Goal: Task Accomplishment & Management: Complete application form

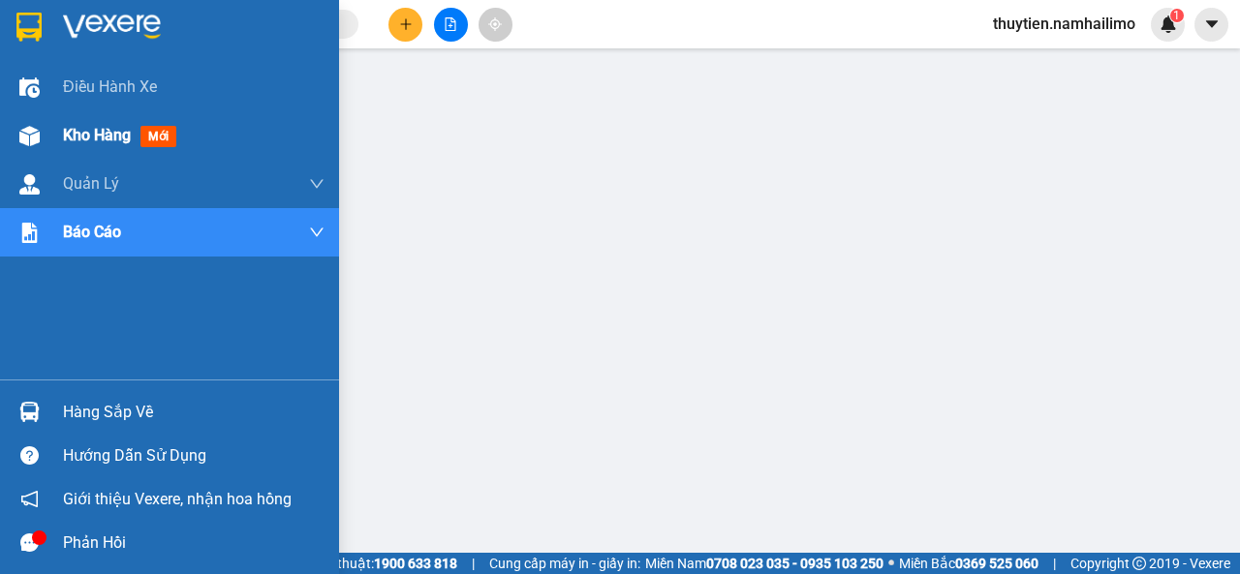
click at [66, 135] on span "Kho hàng" at bounding box center [97, 135] width 68 height 18
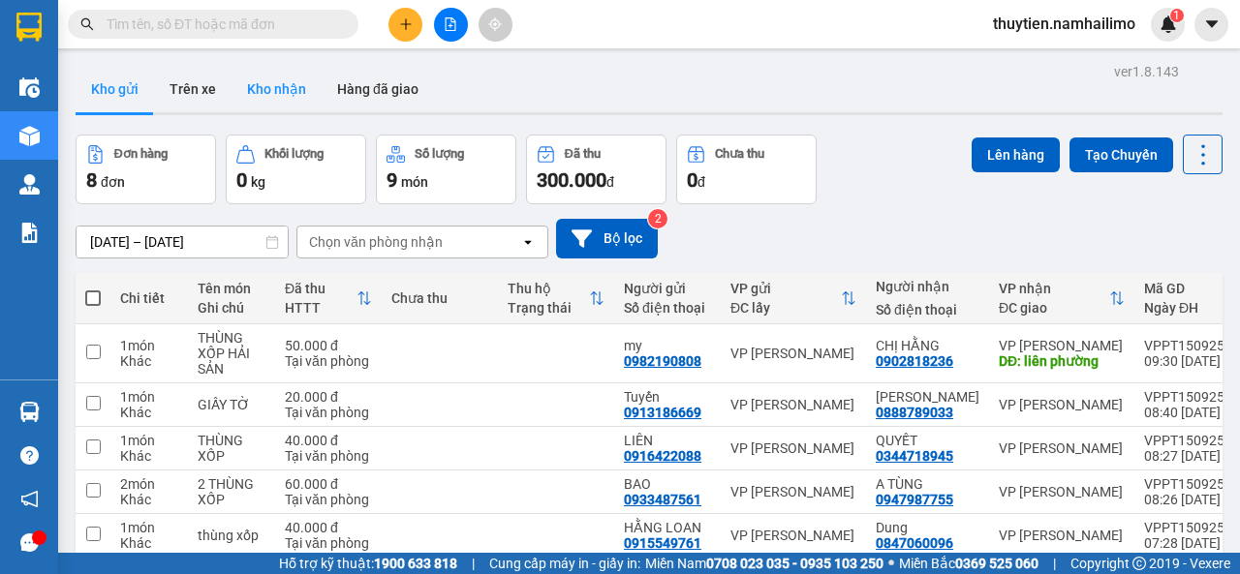
click at [287, 92] on button "Kho nhận" at bounding box center [277, 89] width 90 height 46
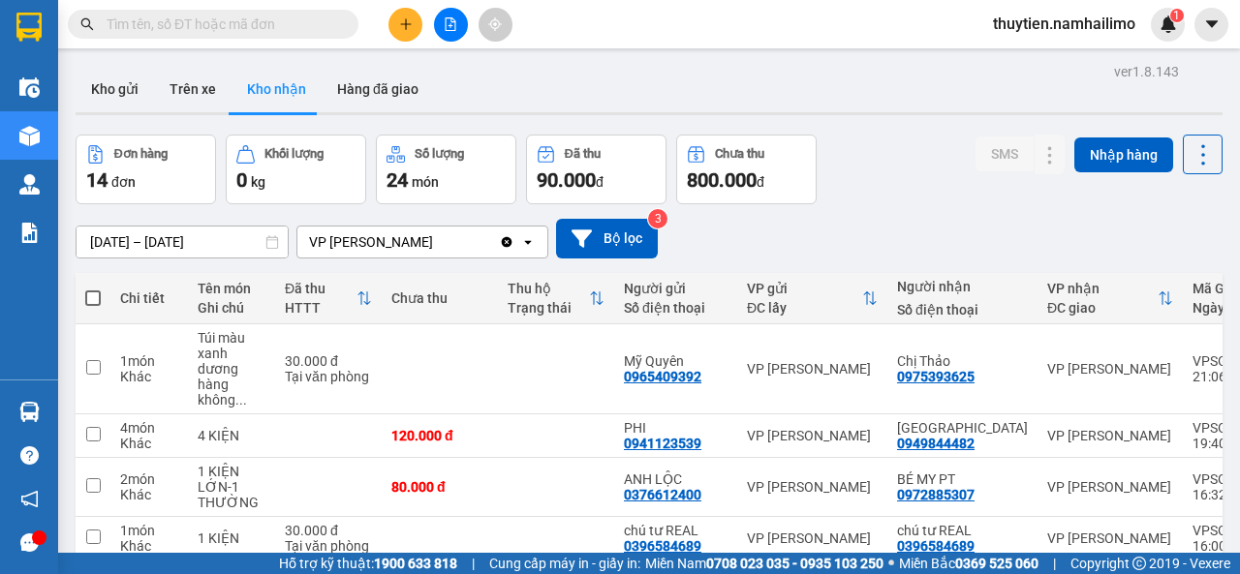
click at [105, 241] on div "ver 1.8.143 Kho gửi Trên xe Kho nhận Hàng đã giao Đơn hàng 14 đơn Khối lượng 0 …" at bounding box center [649, 482] width 1162 height 849
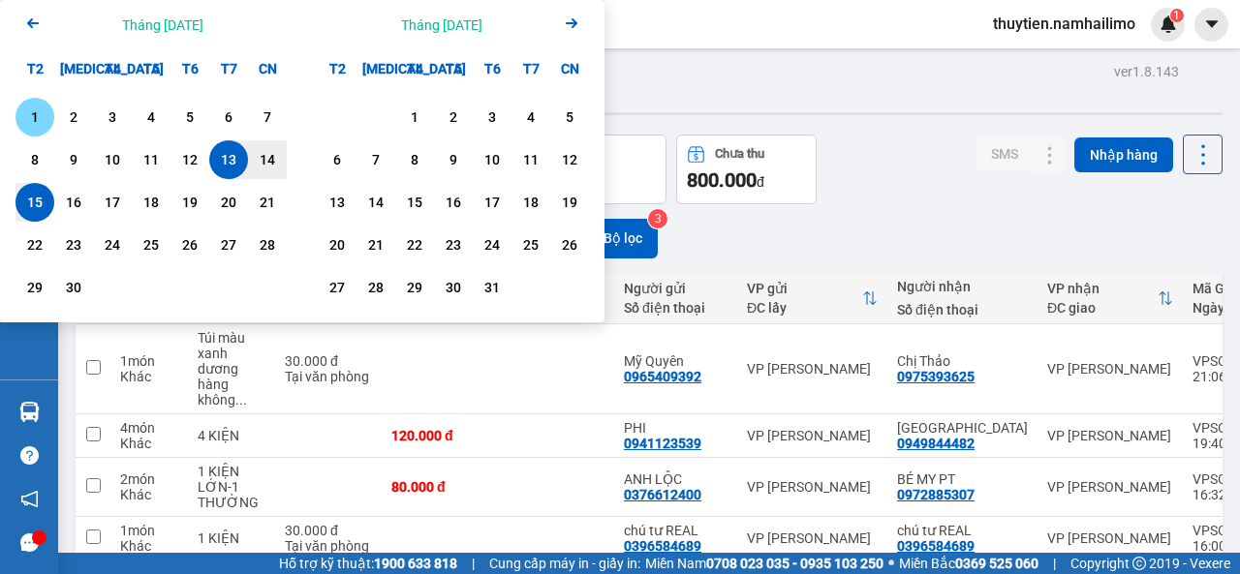
click at [41, 109] on div "1" at bounding box center [34, 117] width 27 height 23
type input "[DATE] – / /"
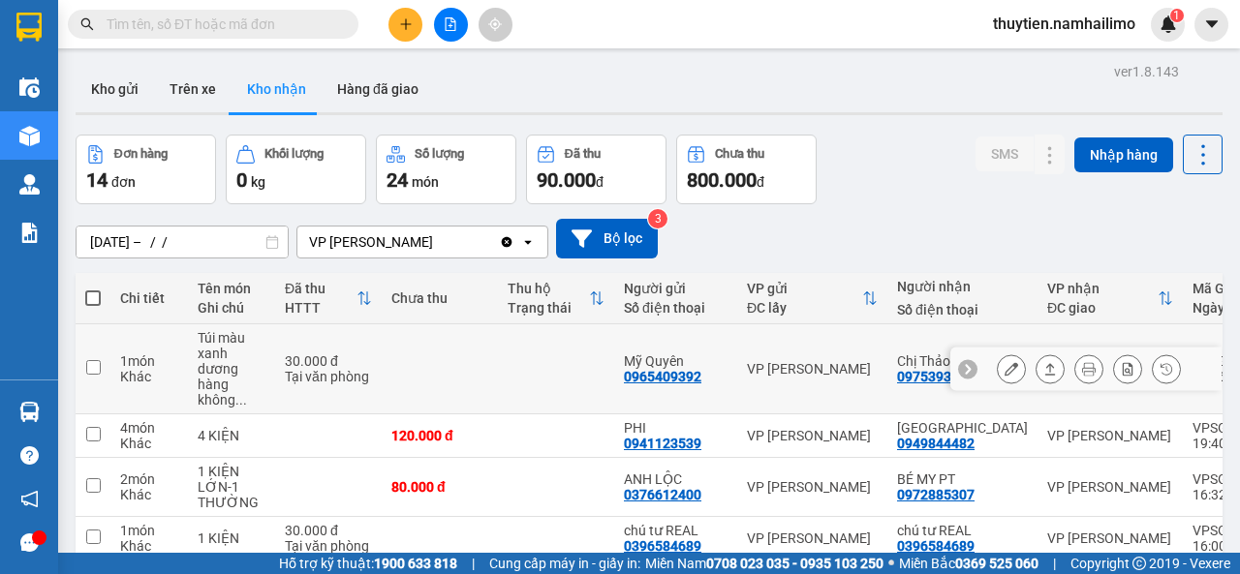
click at [302, 364] on div "30.000 đ" at bounding box center [328, 361] width 87 height 15
checkbox input "true"
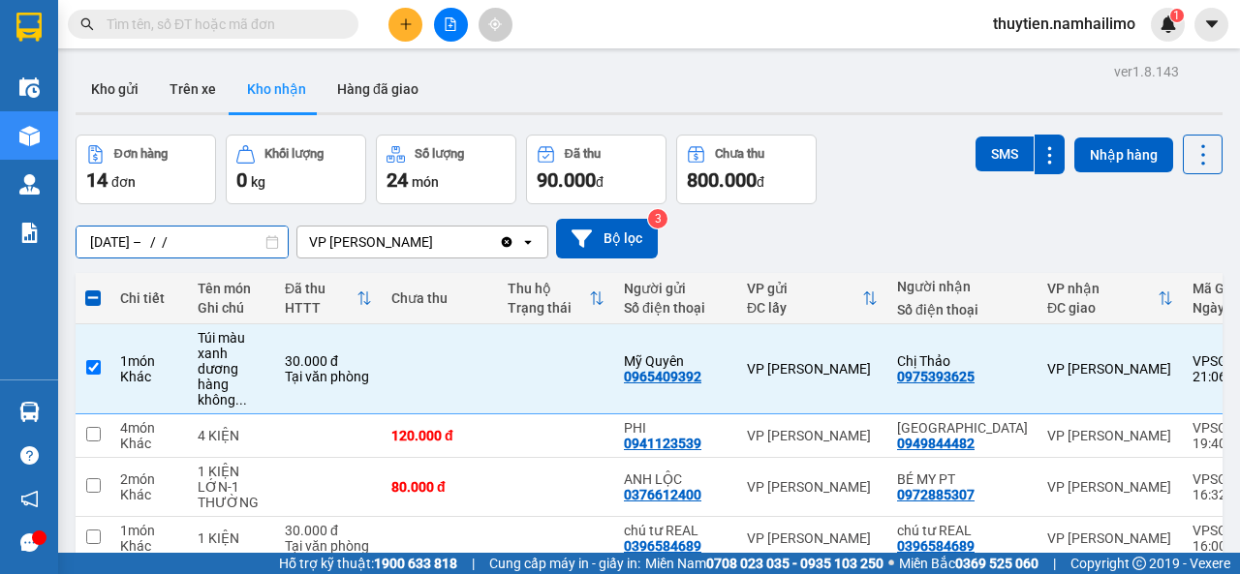
click at [182, 239] on div "ver 1.8.143 Kho gửi Trên xe Kho nhận Hàng đã giao Đơn hàng 14 đơn Khối lượng 0 …" at bounding box center [649, 482] width 1162 height 849
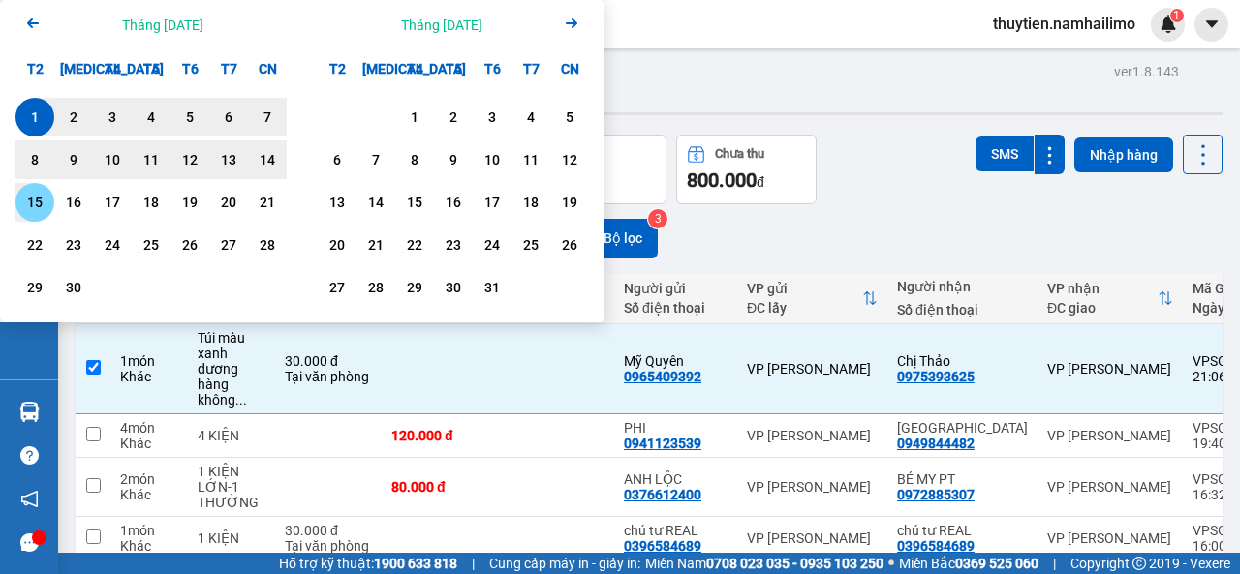
click at [42, 201] on div "15" at bounding box center [34, 202] width 27 height 23
type input "[DATE] – [DATE]"
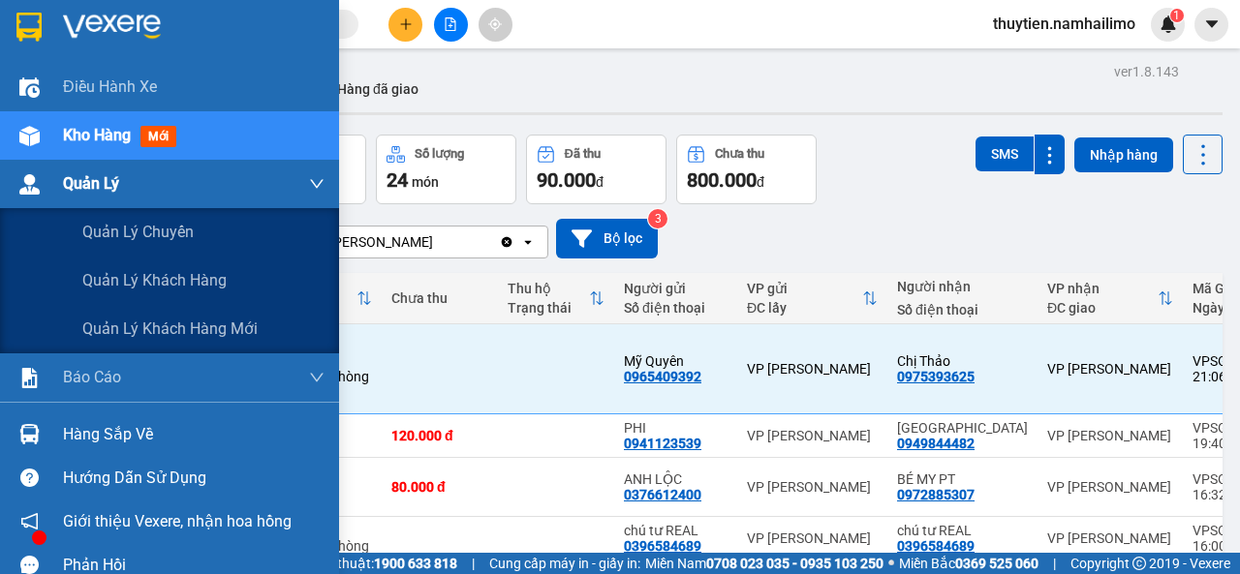
checkbox input "false"
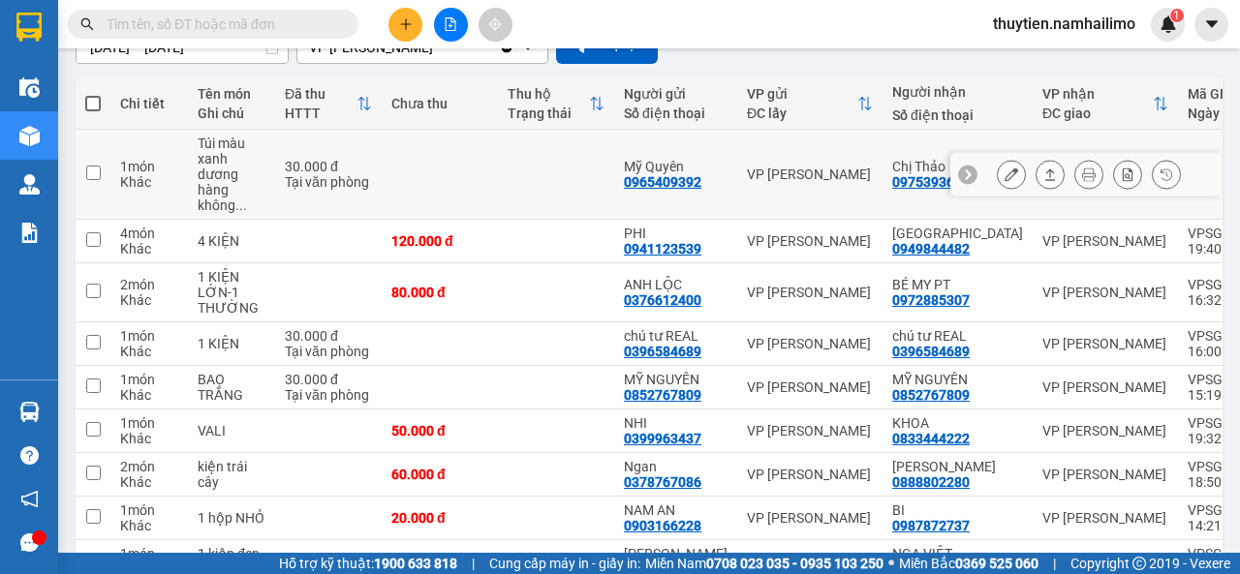
scroll to position [374, 0]
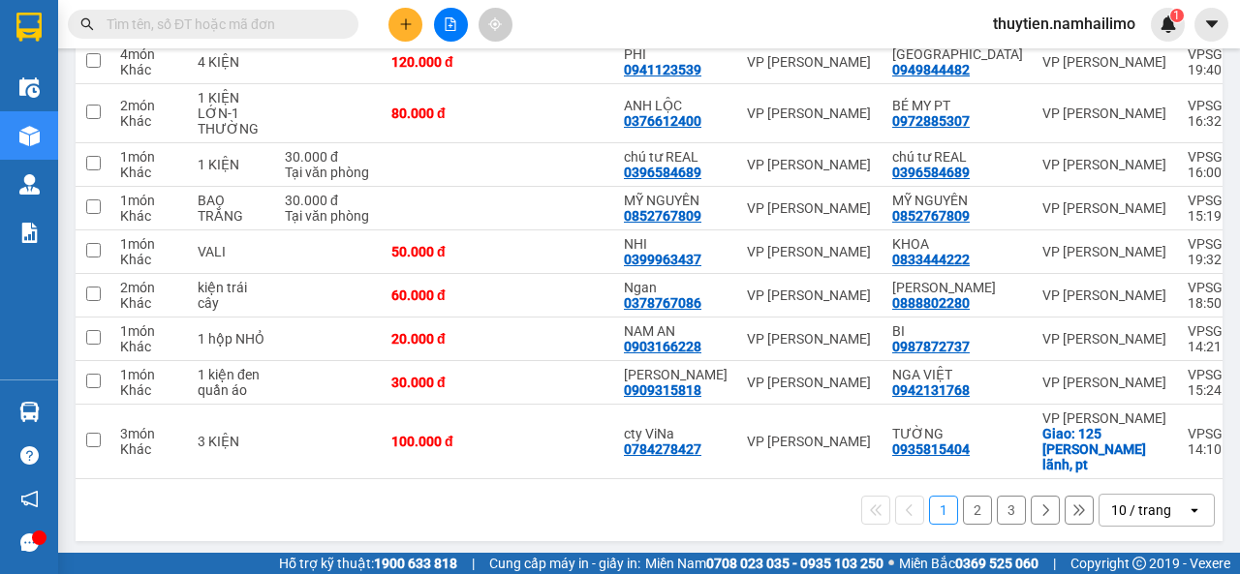
click at [997, 508] on button "3" at bounding box center [1011, 510] width 29 height 29
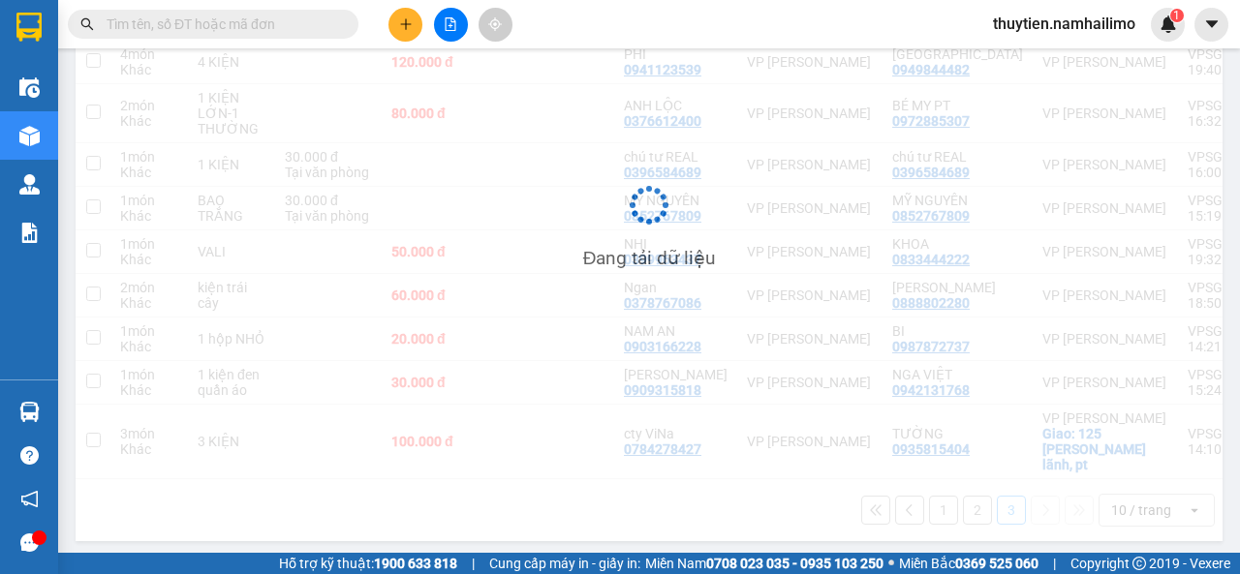
scroll to position [89, 0]
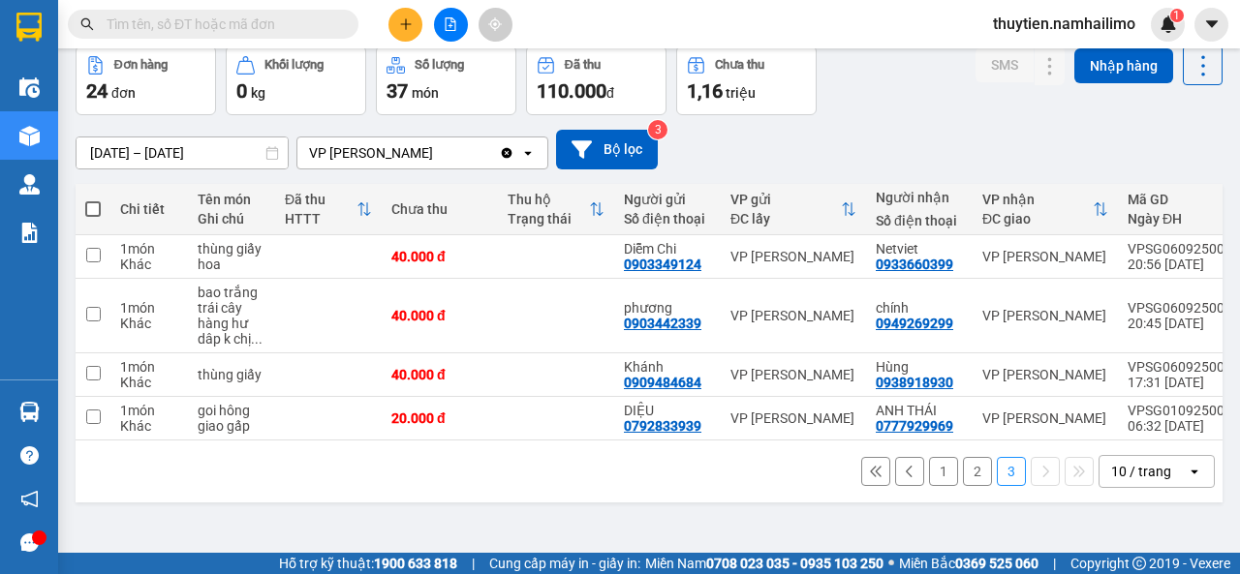
click at [963, 478] on button "2" at bounding box center [977, 471] width 29 height 29
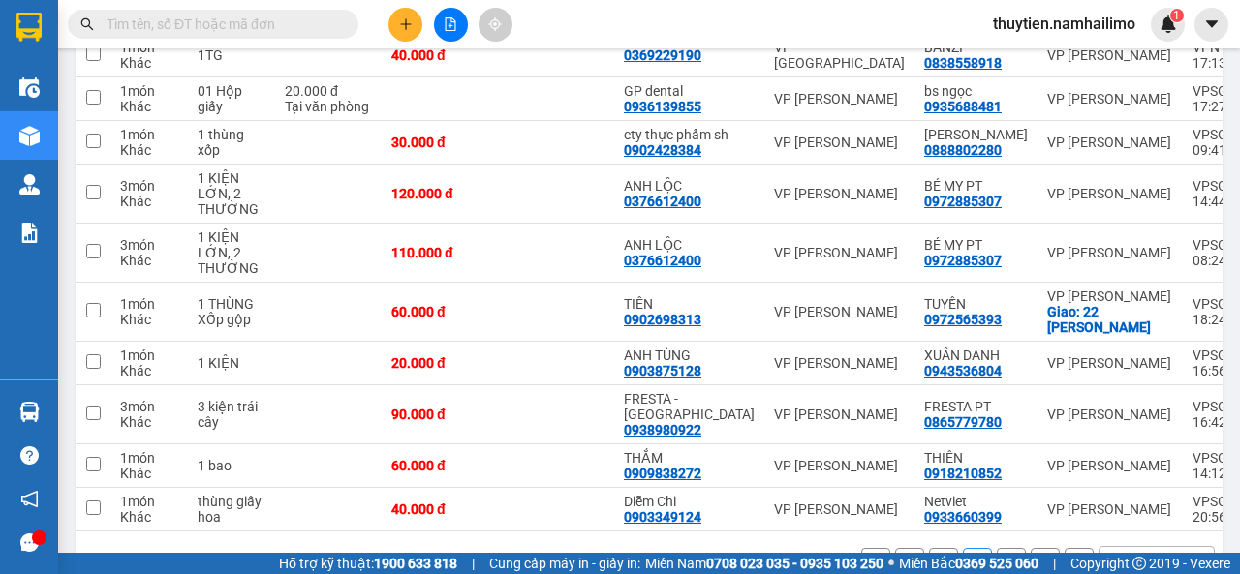
scroll to position [374, 0]
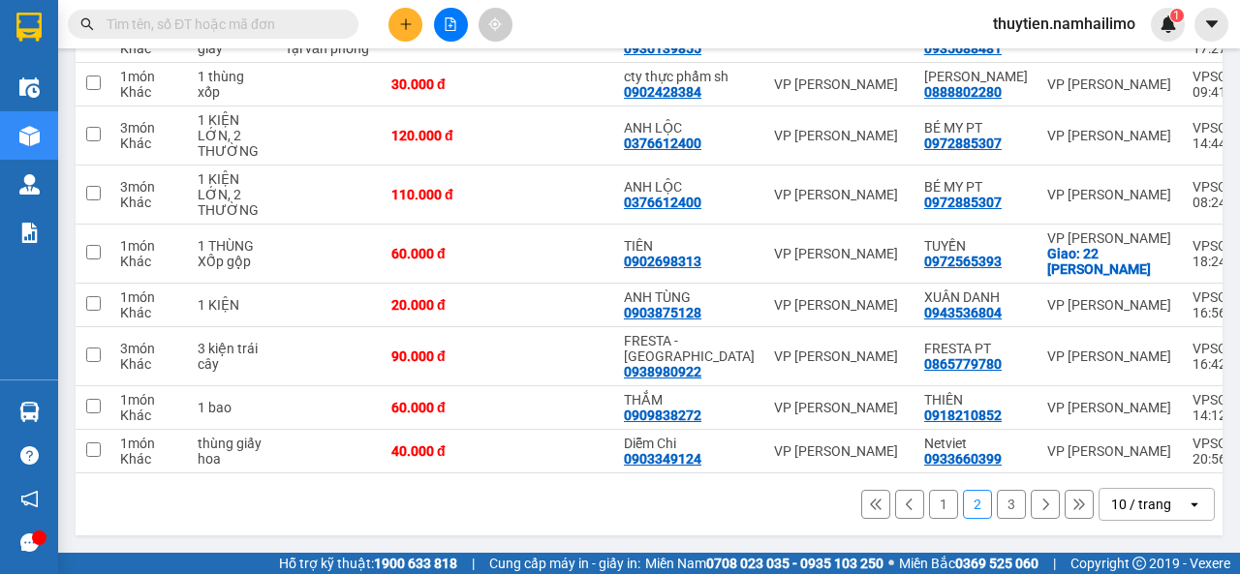
click at [929, 506] on button "1" at bounding box center [943, 504] width 29 height 29
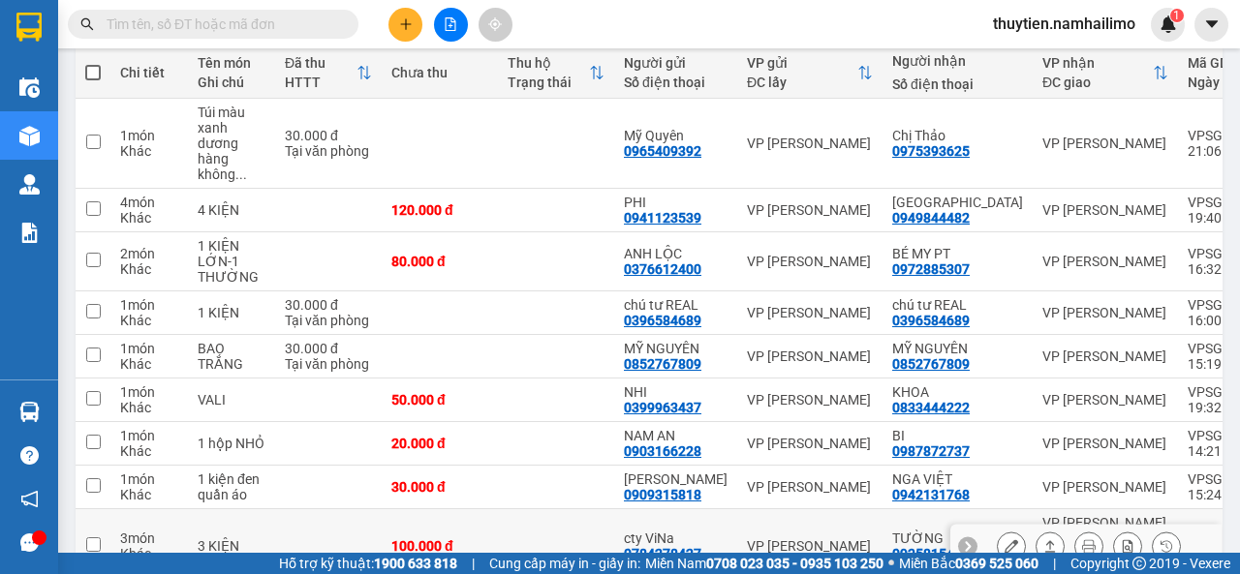
scroll to position [196, 0]
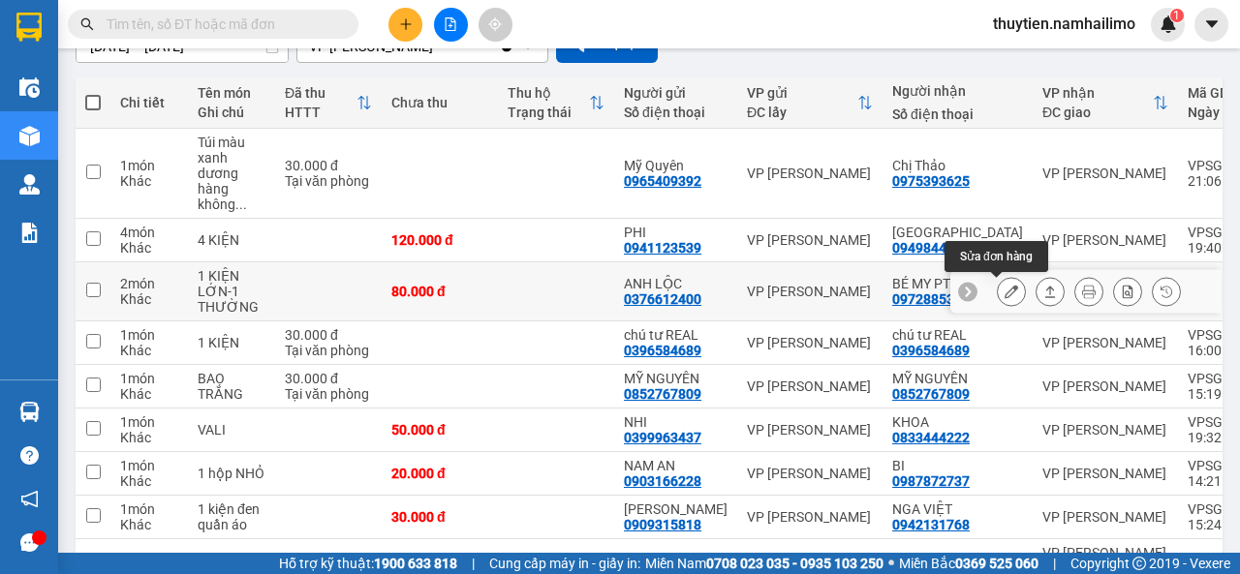
click at [1004, 291] on icon at bounding box center [1011, 292] width 14 height 14
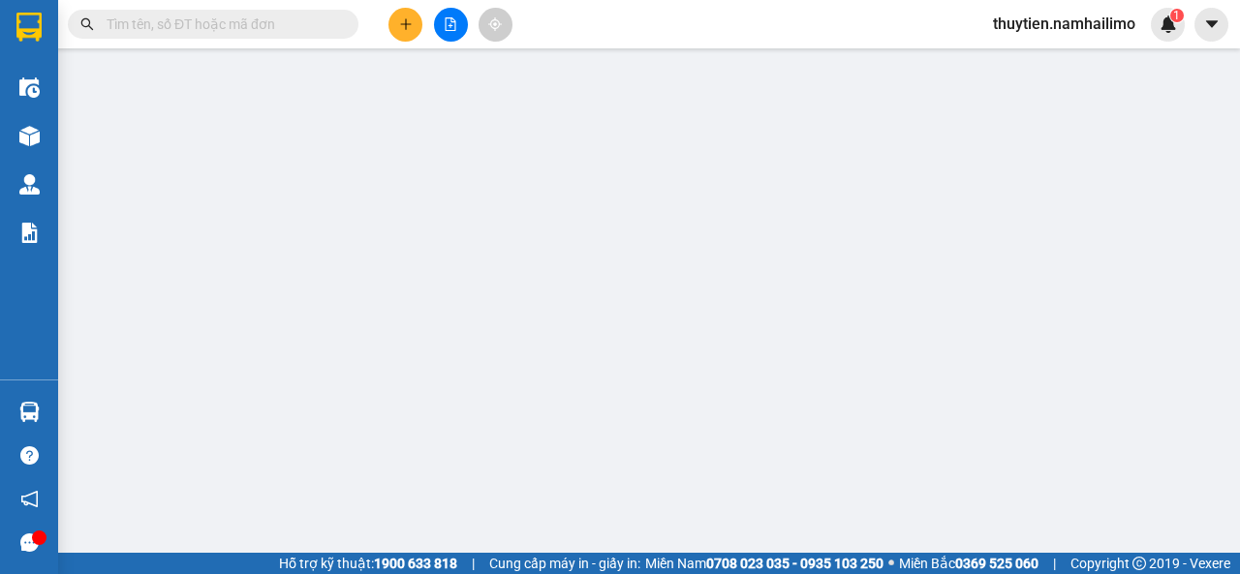
type input "0376612400"
type input "ANH LỘC"
type input "0972885307"
type input "BÉ MY PT"
type input "80.000"
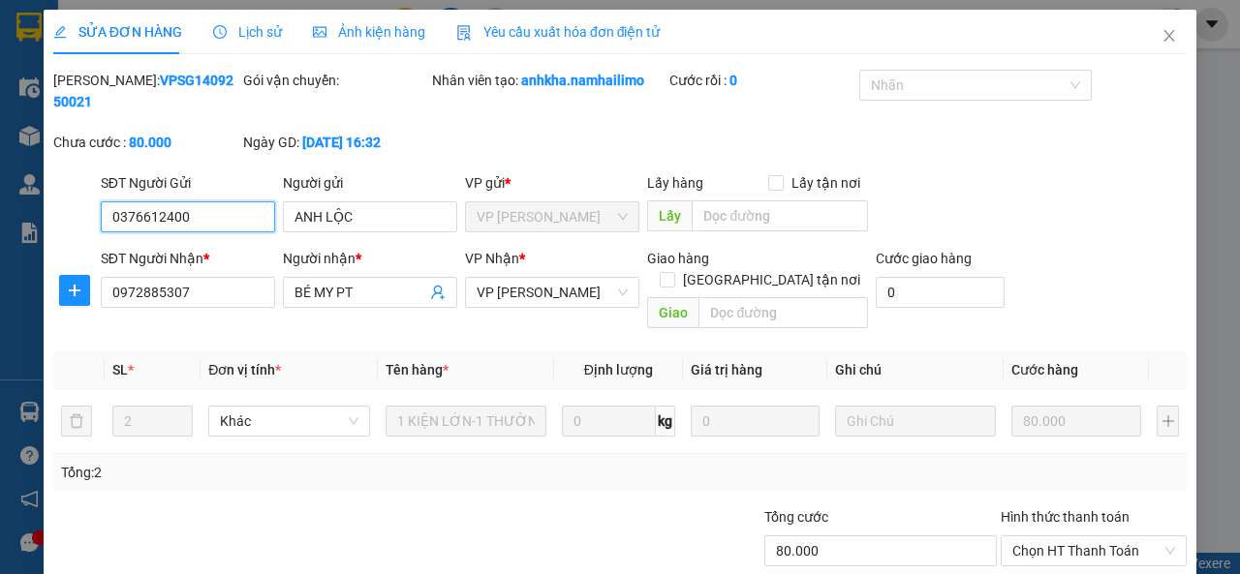
scroll to position [99, 0]
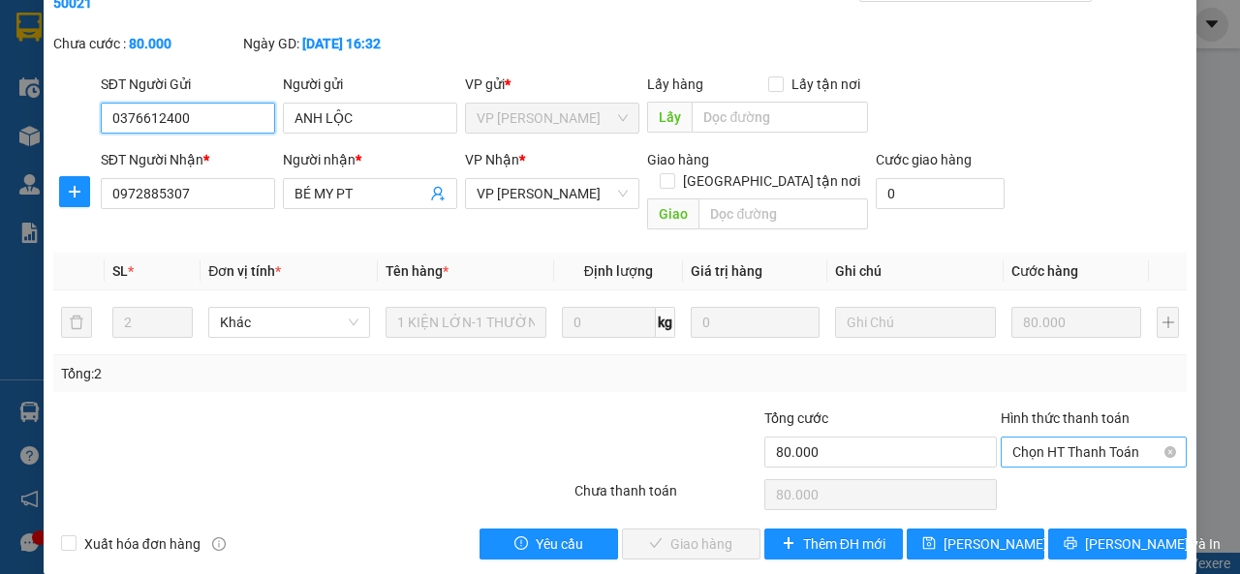
click at [1067, 438] on span "Chọn HT Thanh Toán" at bounding box center [1093, 452] width 163 height 29
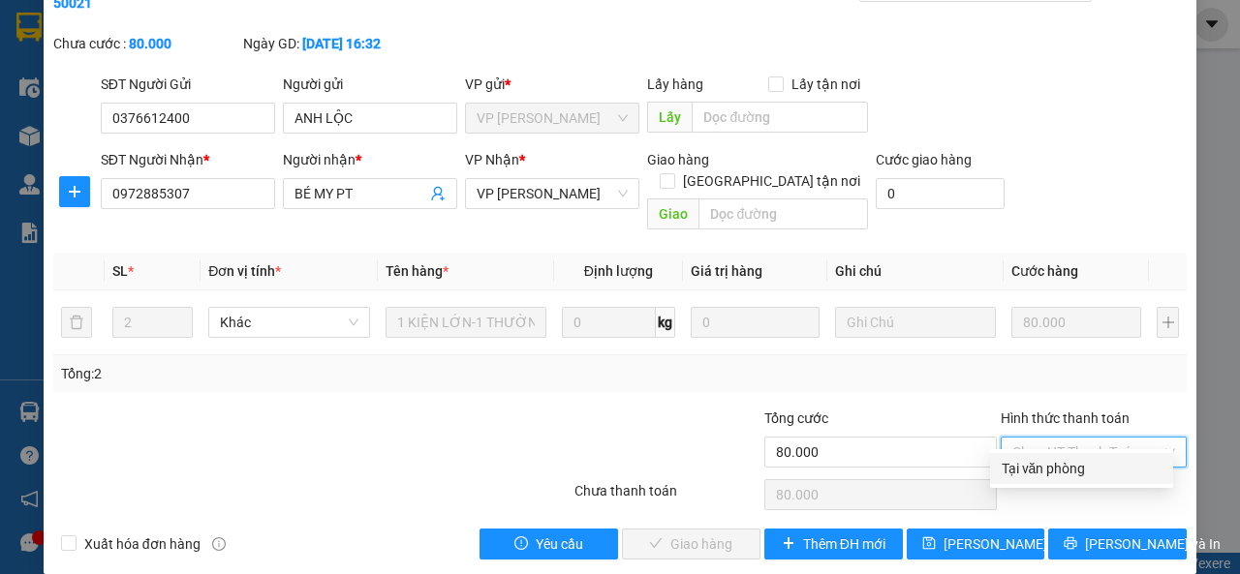
click at [1046, 462] on div "Tại văn phòng" at bounding box center [1082, 468] width 160 height 21
type input "0"
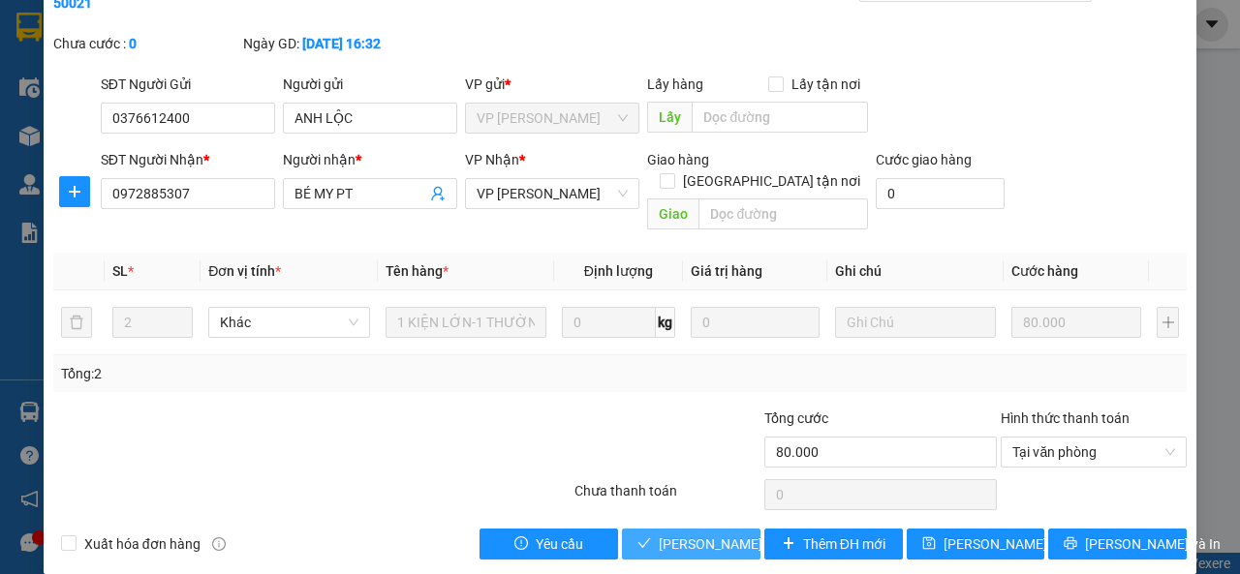
click at [727, 534] on span "[PERSON_NAME] và Giao hàng" at bounding box center [752, 544] width 186 height 21
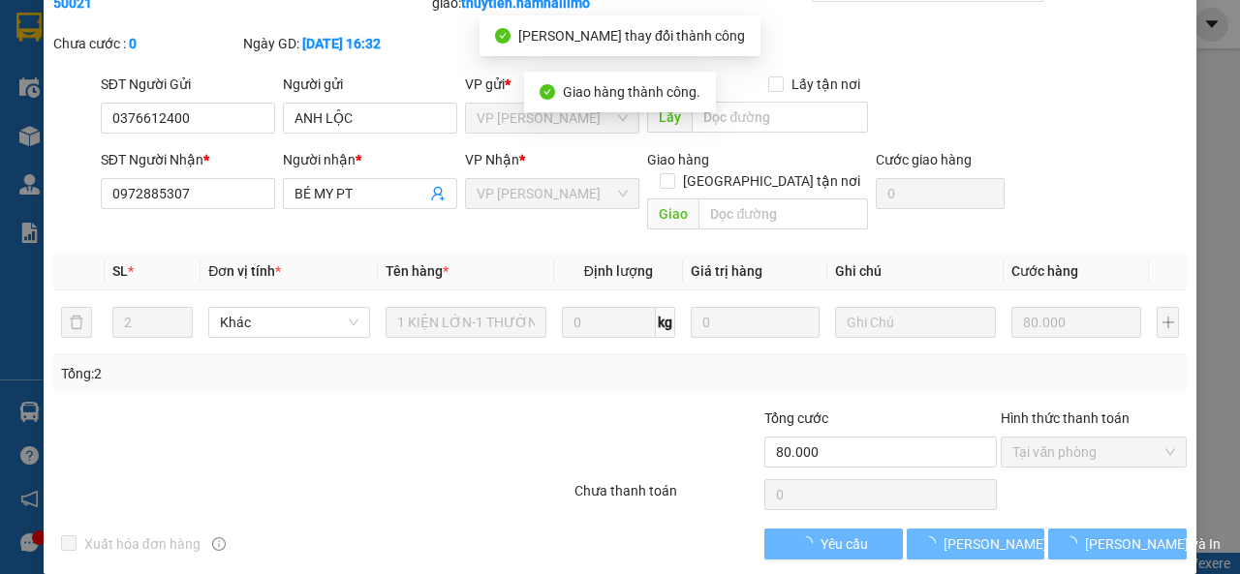
scroll to position [0, 0]
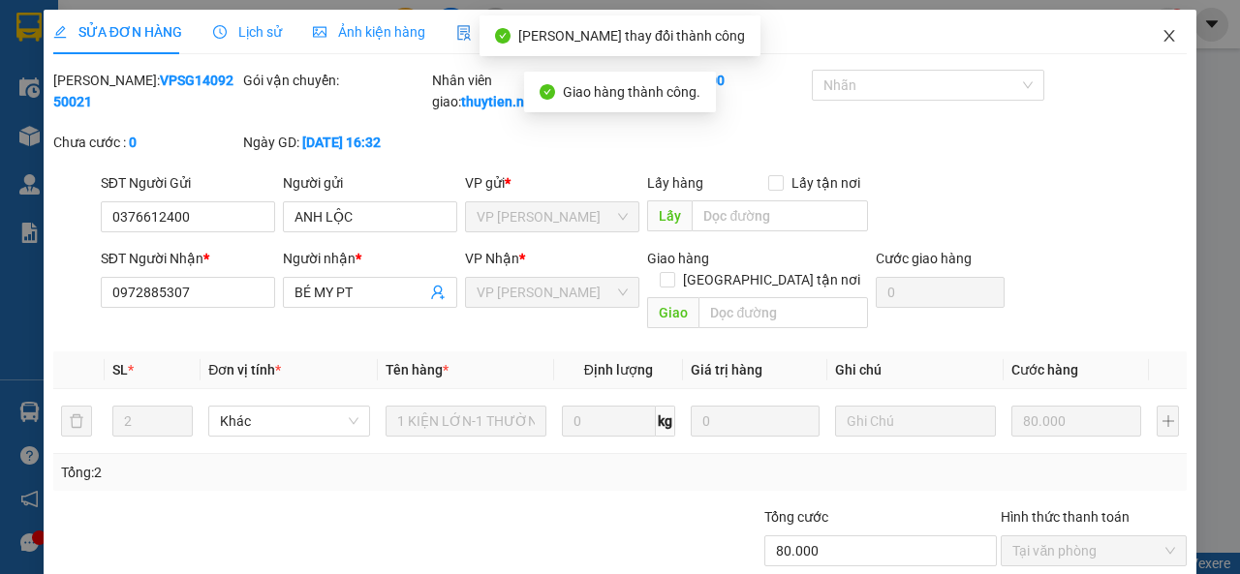
click at [1161, 38] on icon "close" at bounding box center [1168, 35] width 15 height 15
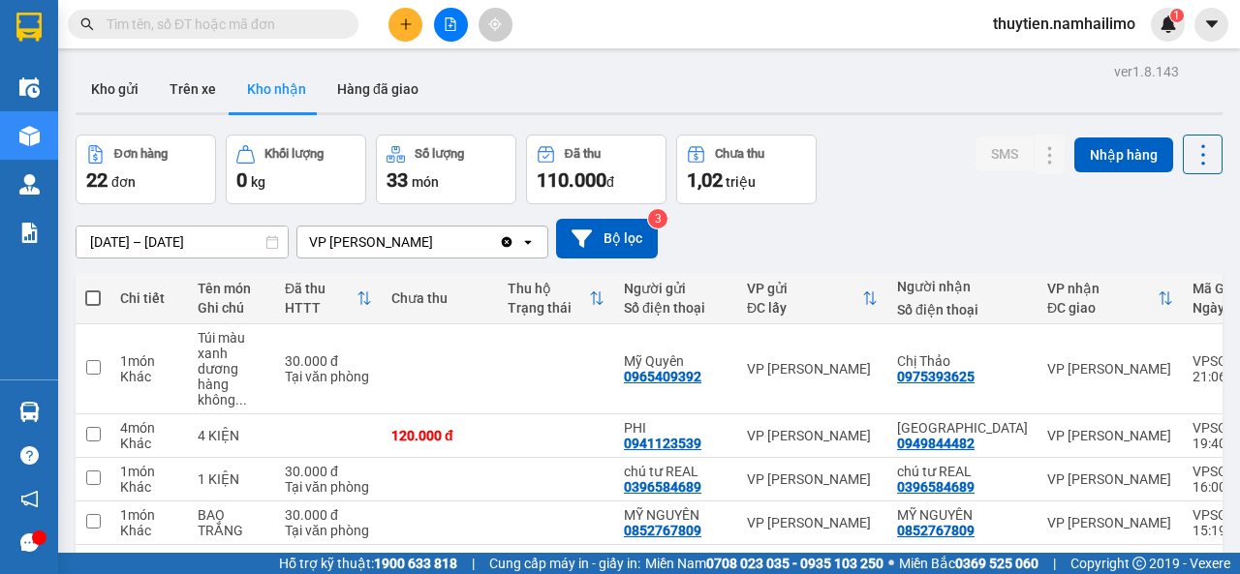
scroll to position [374, 0]
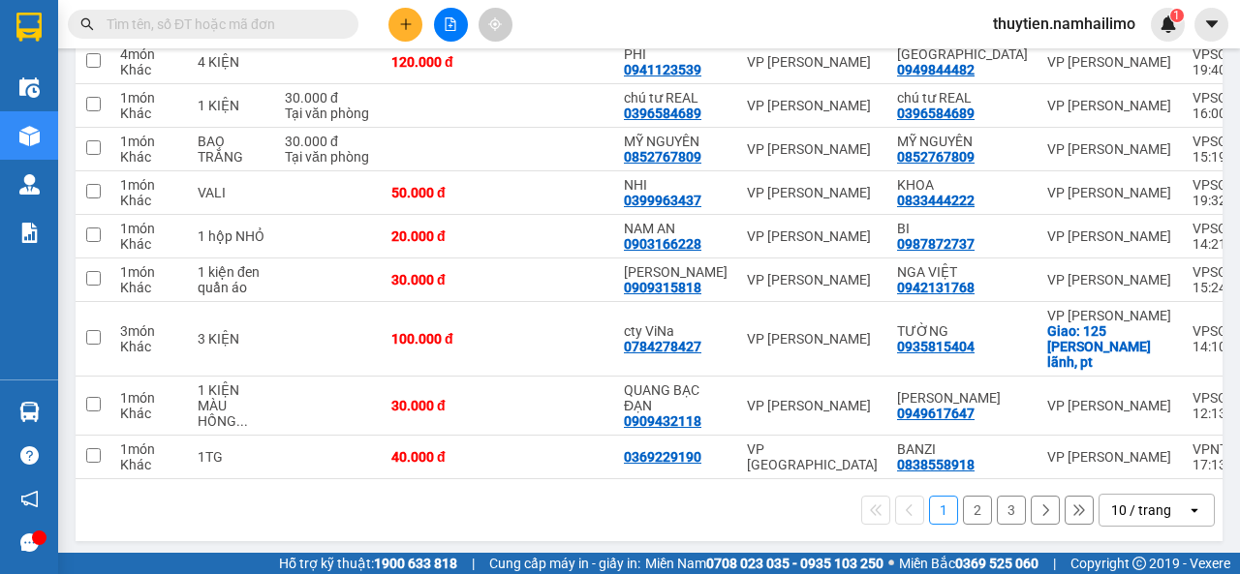
click at [965, 510] on button "2" at bounding box center [977, 510] width 29 height 29
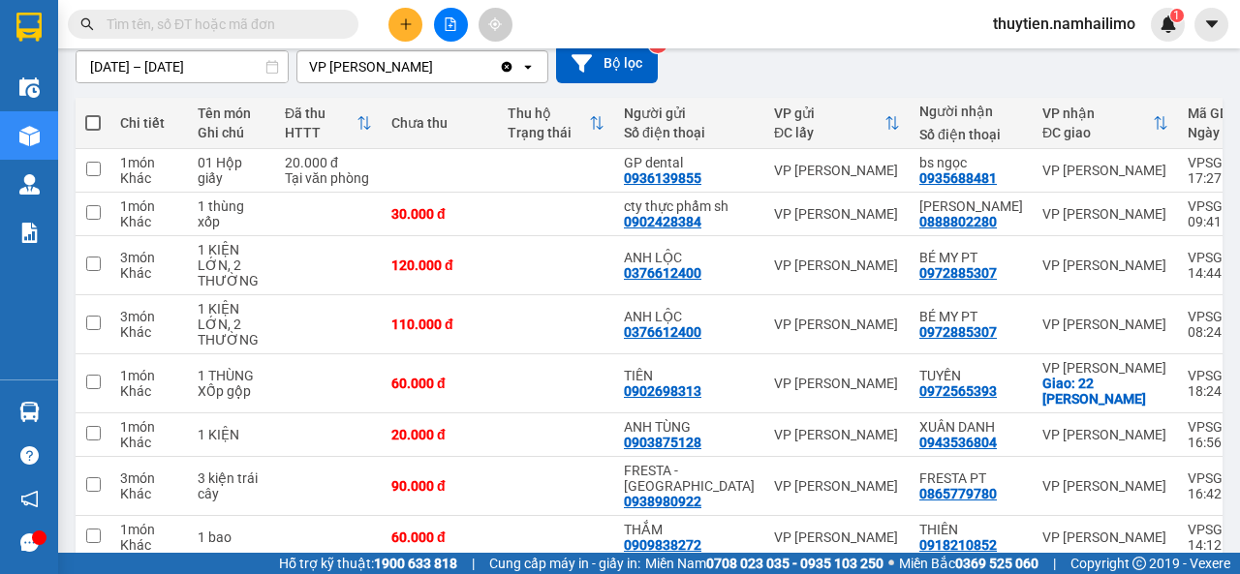
scroll to position [157, 0]
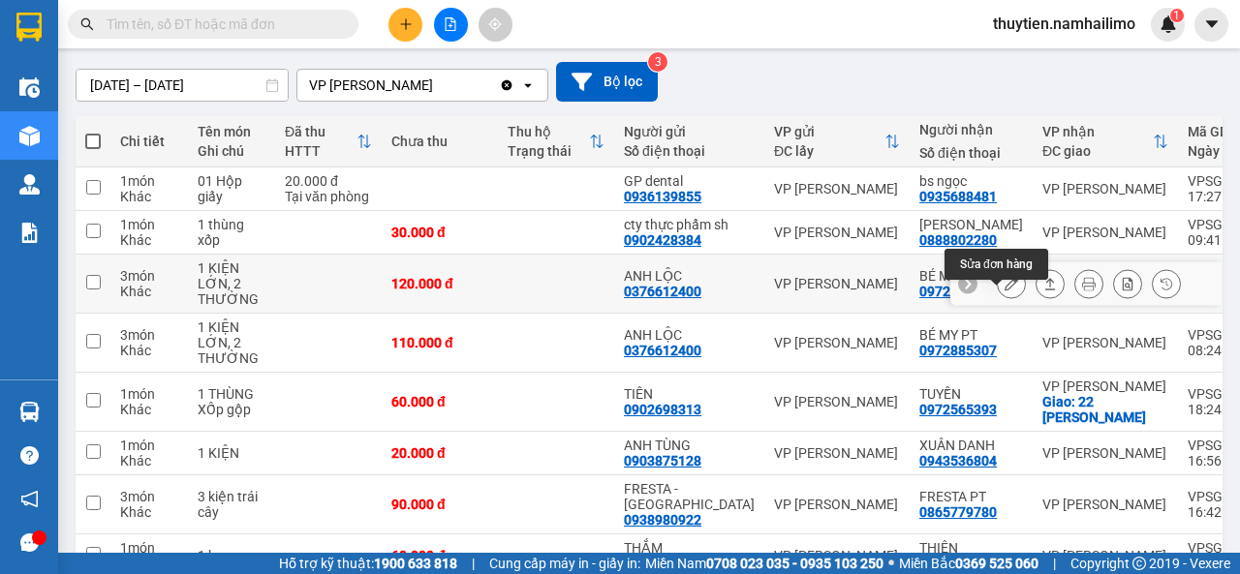
click at [1004, 291] on icon at bounding box center [1011, 284] width 14 height 14
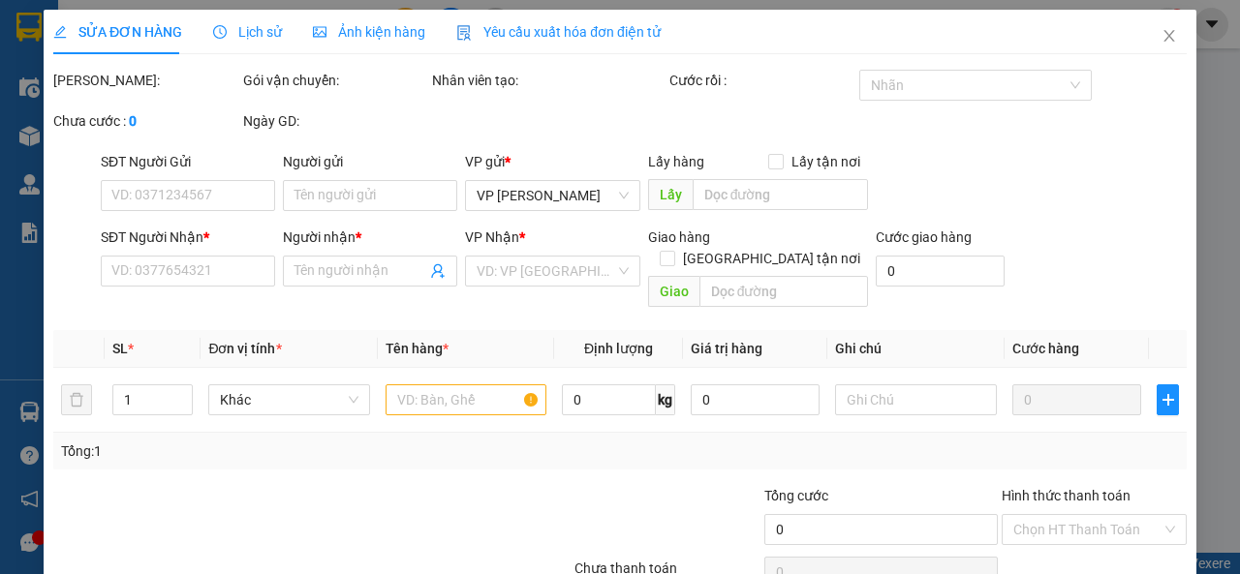
type input "0376612400"
type input "ANH LỘC"
type input "0972885307"
type input "BÉ MY PT"
type input "120.000"
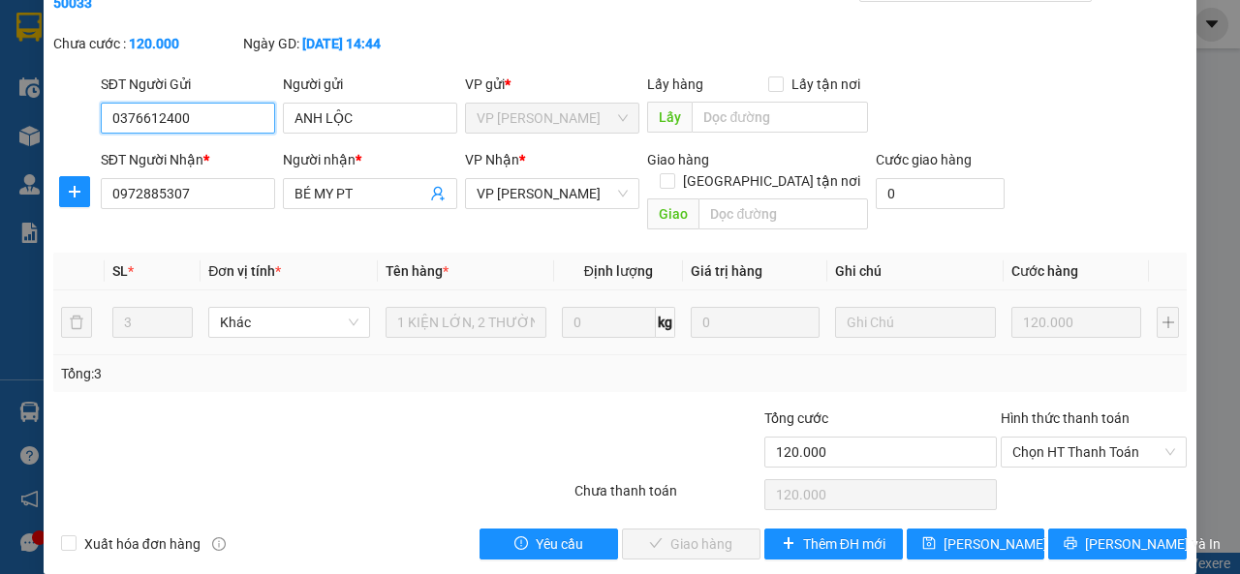
scroll to position [99, 0]
click at [1074, 438] on span "Chọn HT Thanh Toán" at bounding box center [1093, 452] width 163 height 29
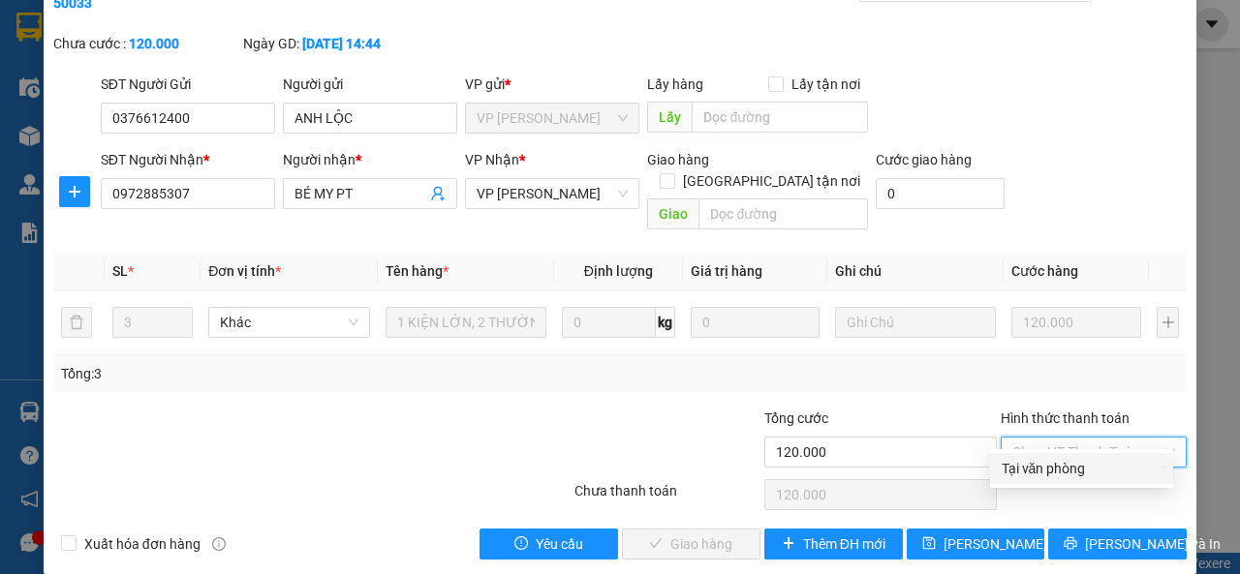
click at [1061, 472] on div "Tại văn phòng" at bounding box center [1082, 468] width 160 height 21
type input "0"
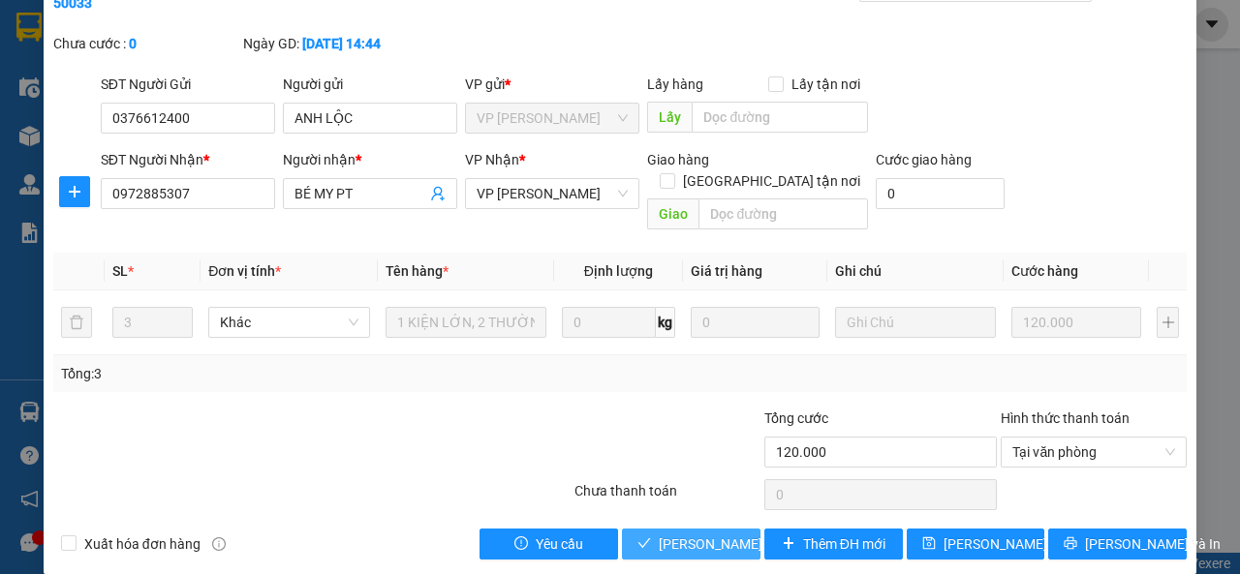
click at [706, 534] on span "[PERSON_NAME] và Giao hàng" at bounding box center [752, 544] width 186 height 21
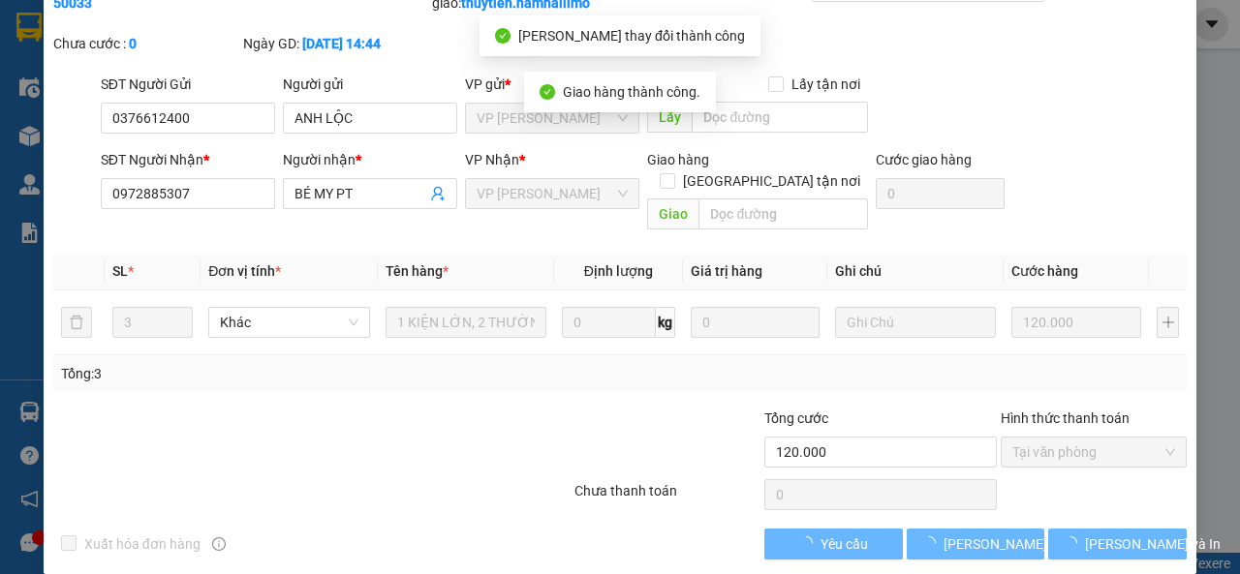
scroll to position [0, 0]
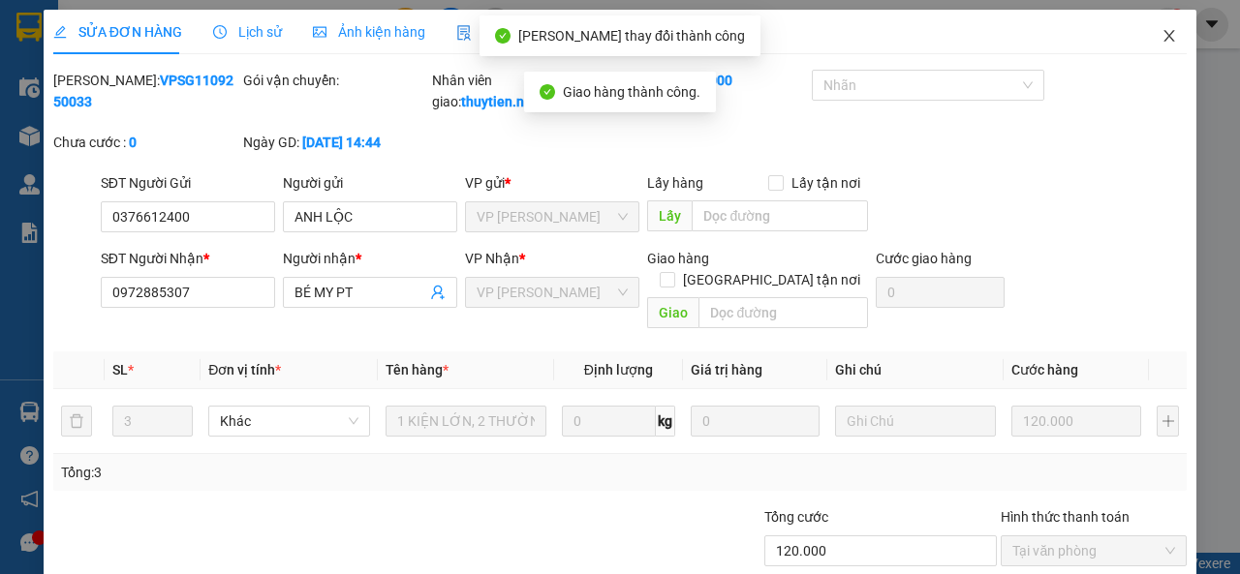
click at [1161, 36] on icon "close" at bounding box center [1168, 35] width 15 height 15
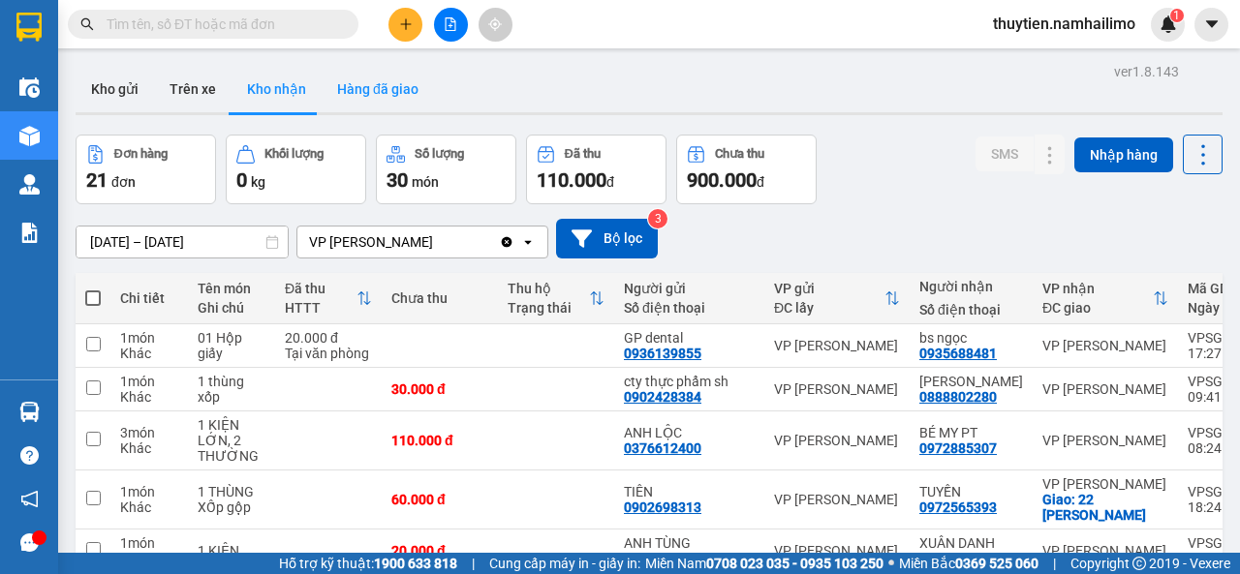
click at [395, 86] on button "Hàng đã giao" at bounding box center [378, 89] width 112 height 46
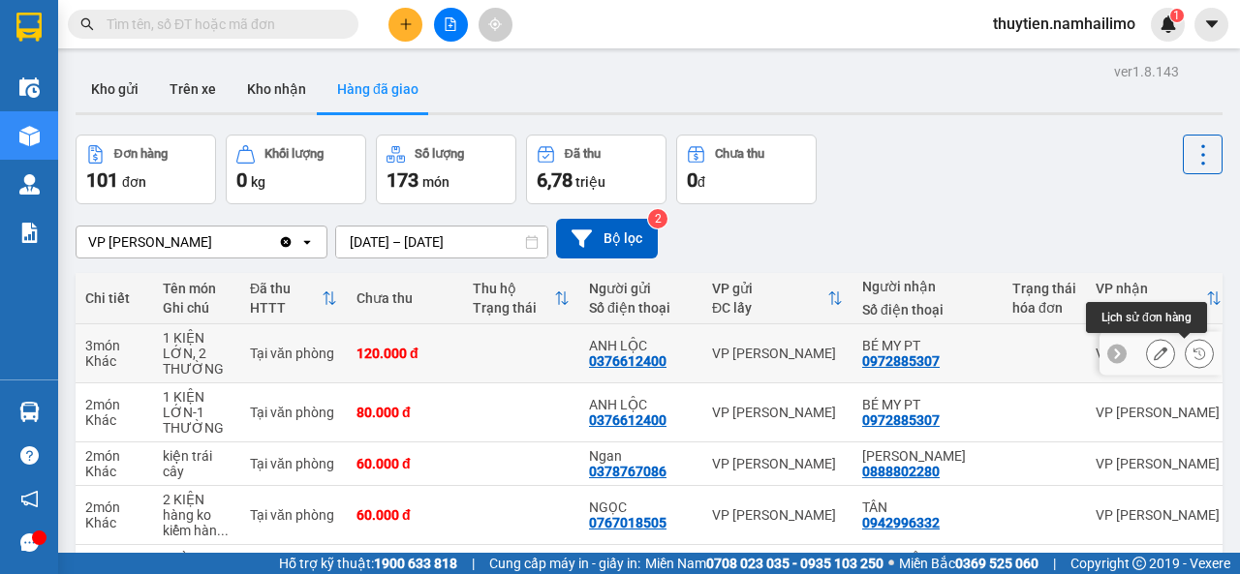
click at [1192, 355] on icon at bounding box center [1199, 354] width 14 height 14
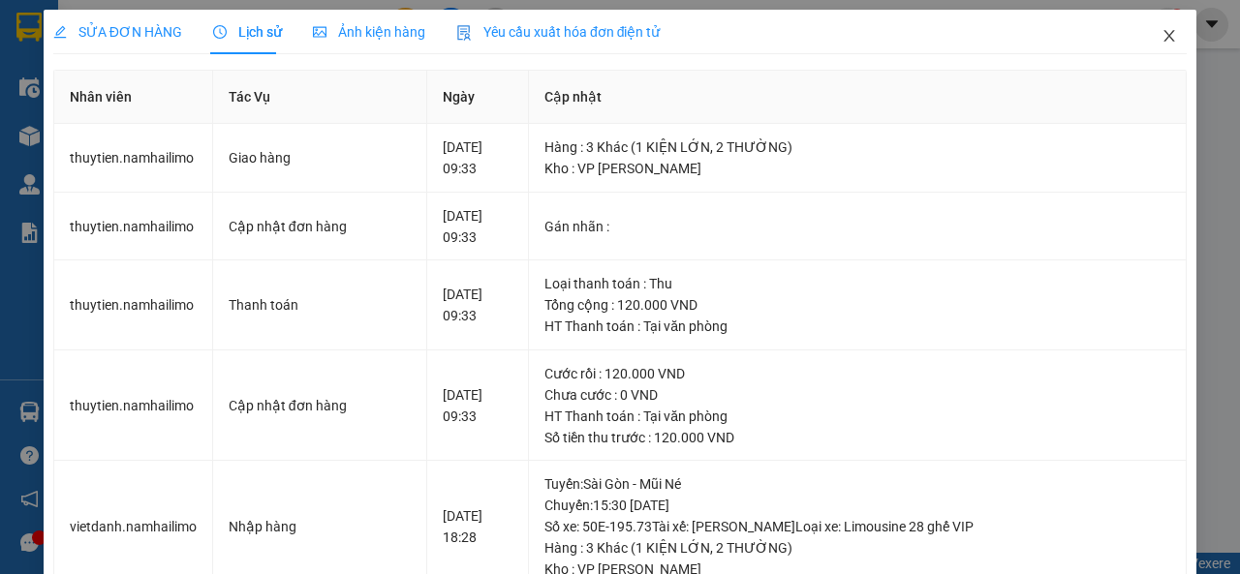
click at [1164, 33] on icon "close" at bounding box center [1169, 36] width 11 height 12
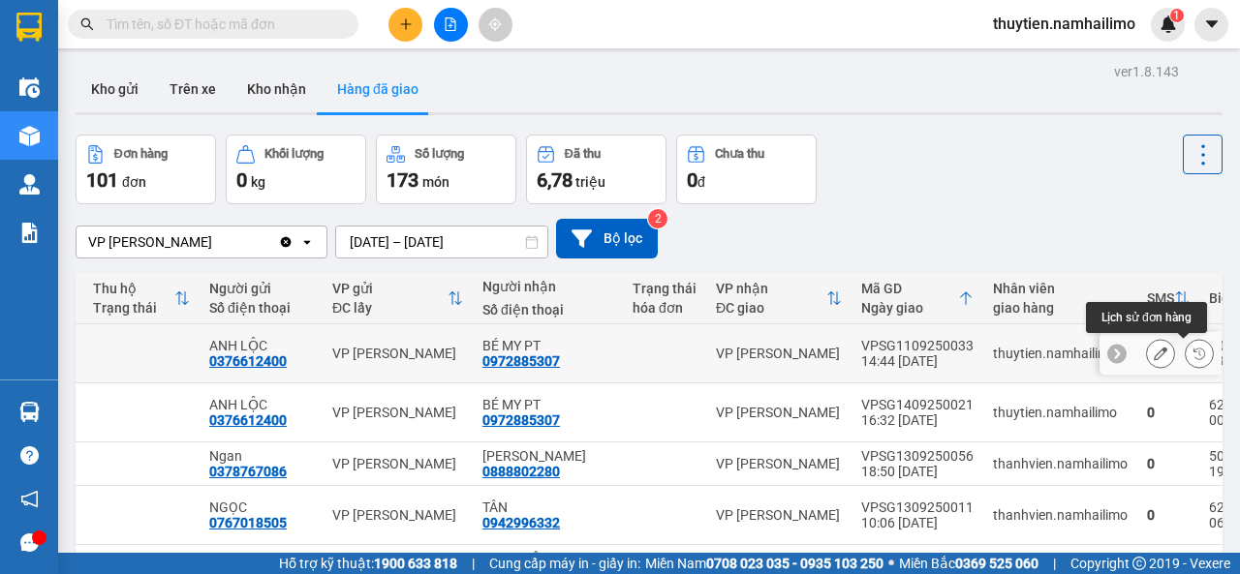
click at [1192, 353] on icon at bounding box center [1199, 354] width 14 height 14
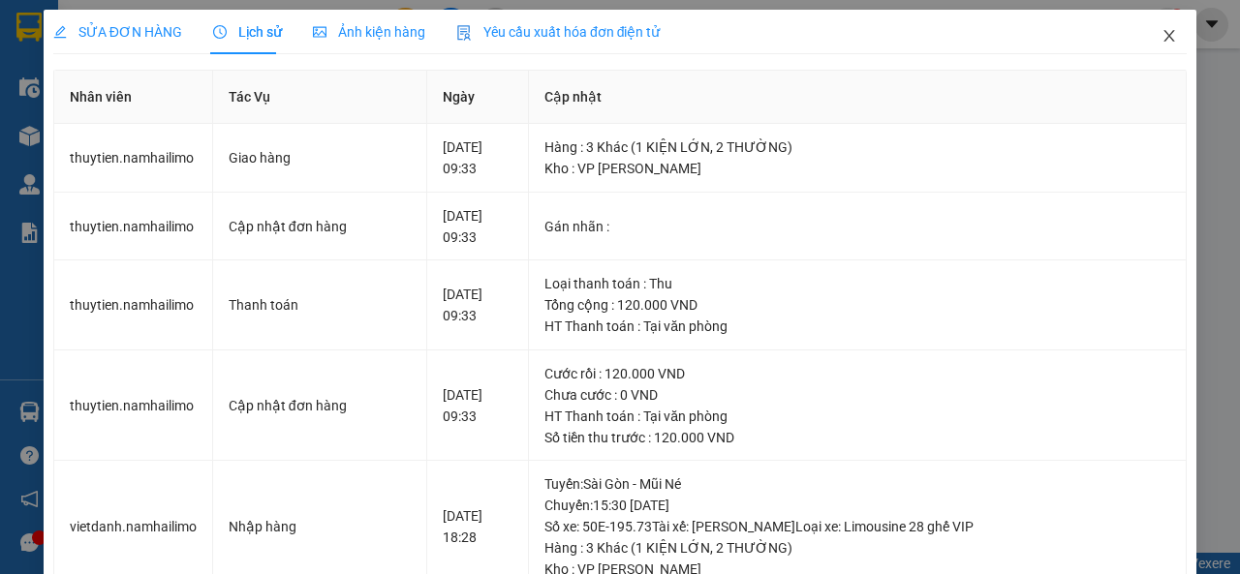
click at [1161, 29] on icon "close" at bounding box center [1168, 35] width 15 height 15
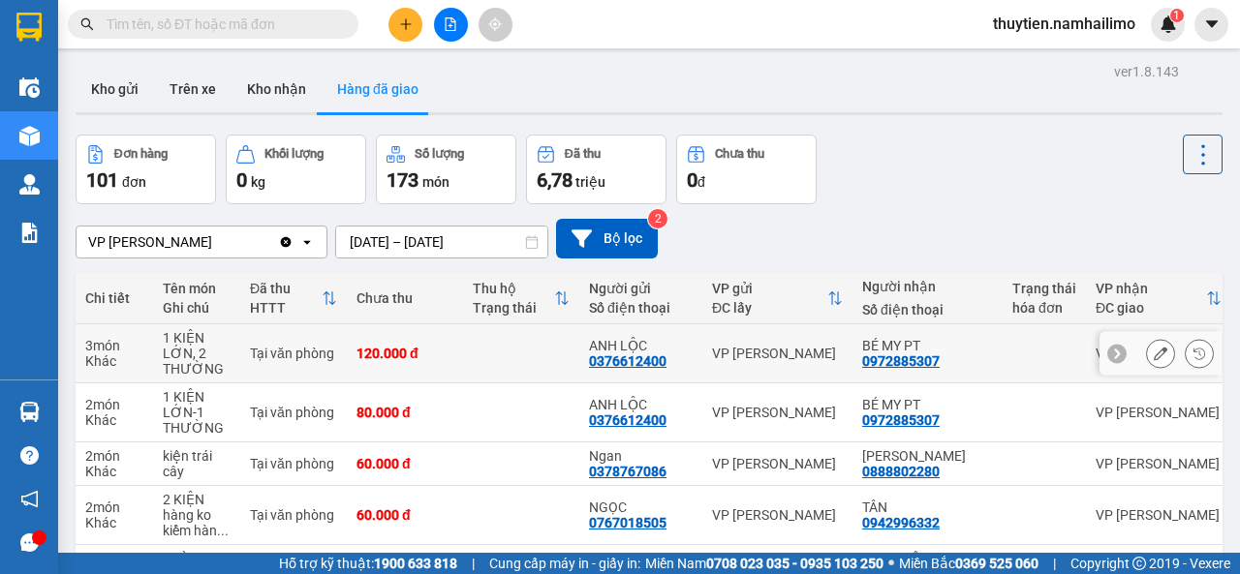
click at [1154, 355] on icon at bounding box center [1161, 354] width 14 height 14
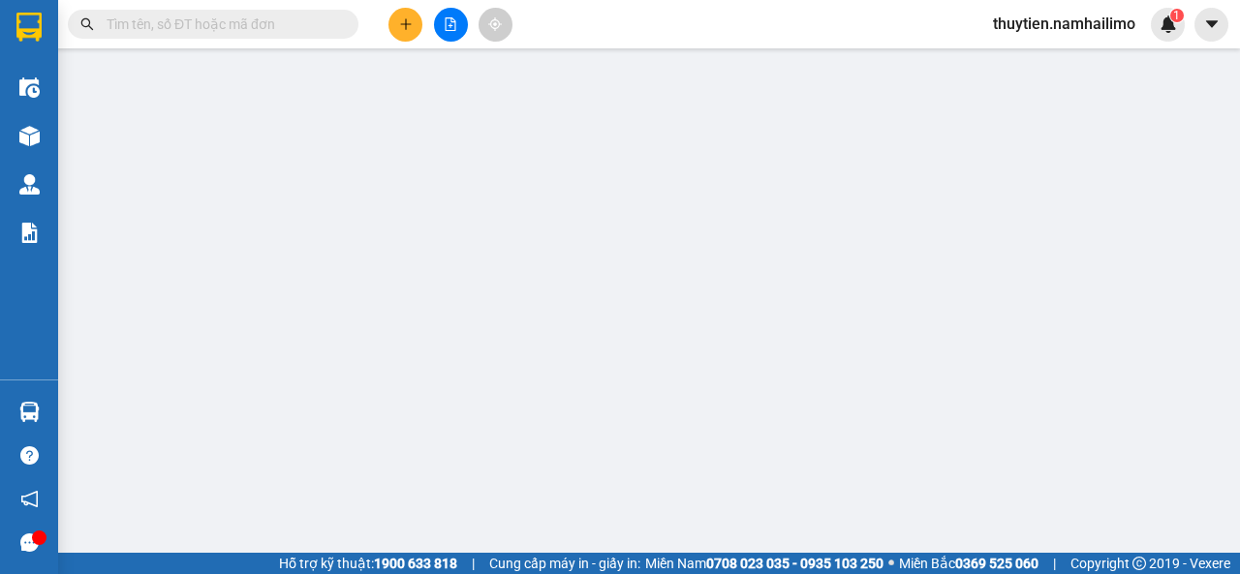
type input "0376612400"
type input "ANH LỘC"
type input "0972885307"
type input "BÉ MY PT"
type input "120.000"
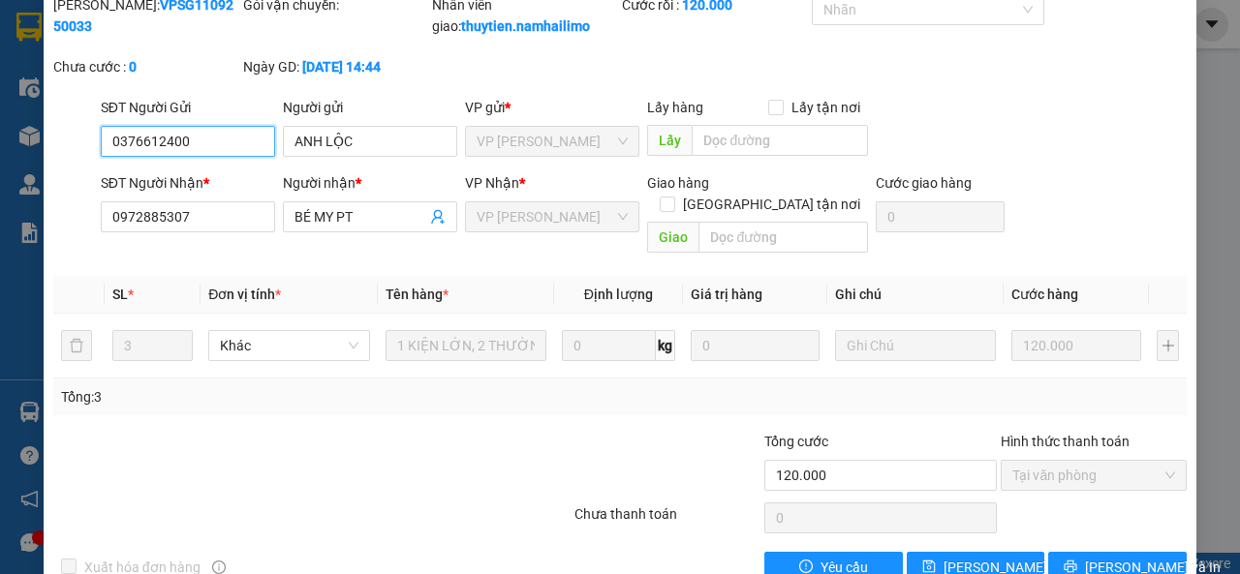
scroll to position [120, 0]
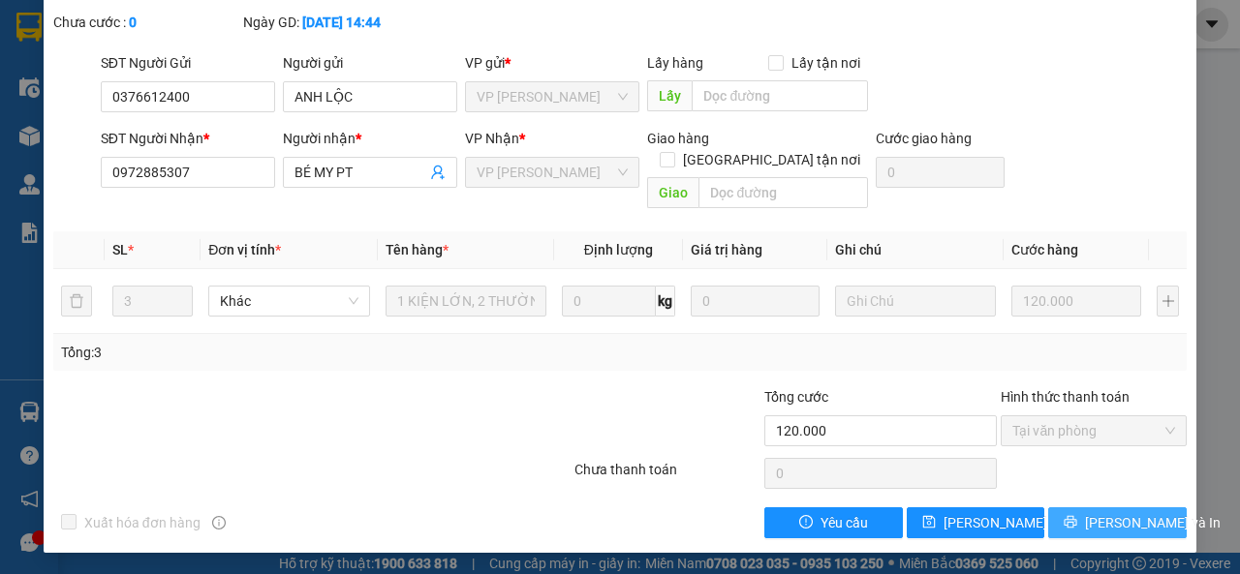
click at [1123, 516] on span "[PERSON_NAME] và In" at bounding box center [1153, 522] width 136 height 21
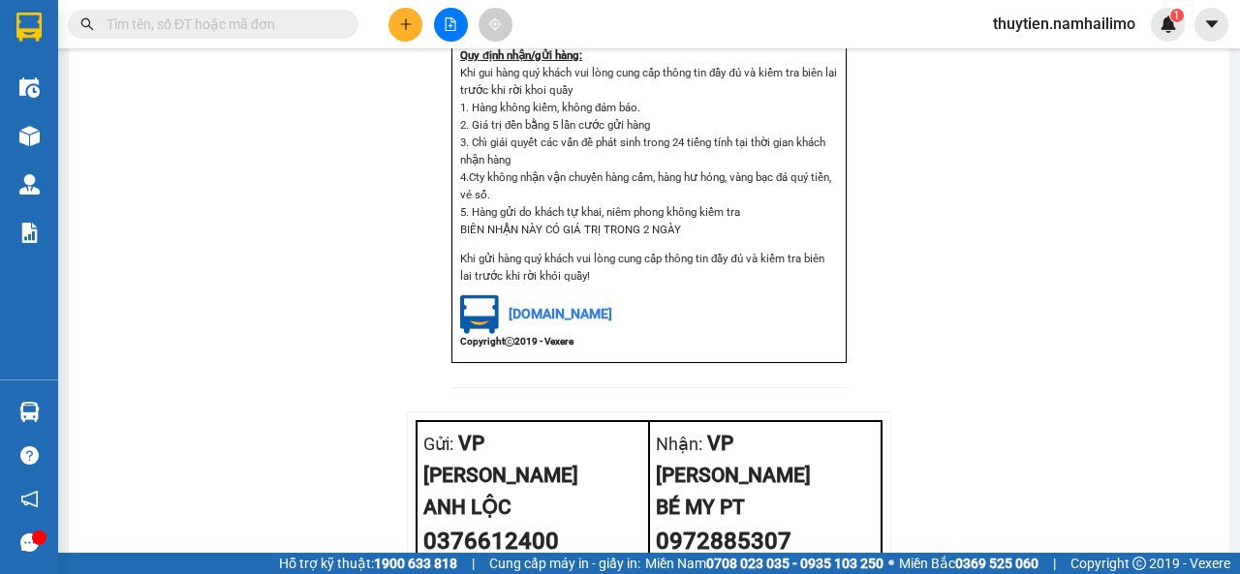
scroll to position [694, 0]
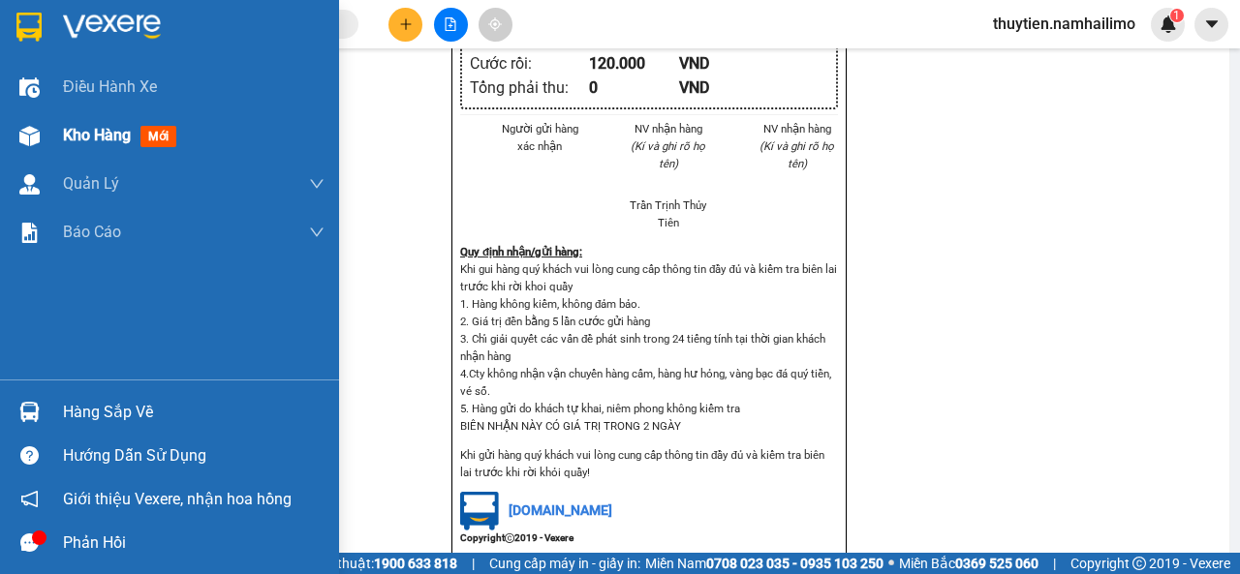
click at [93, 143] on span "Kho hàng" at bounding box center [97, 135] width 68 height 18
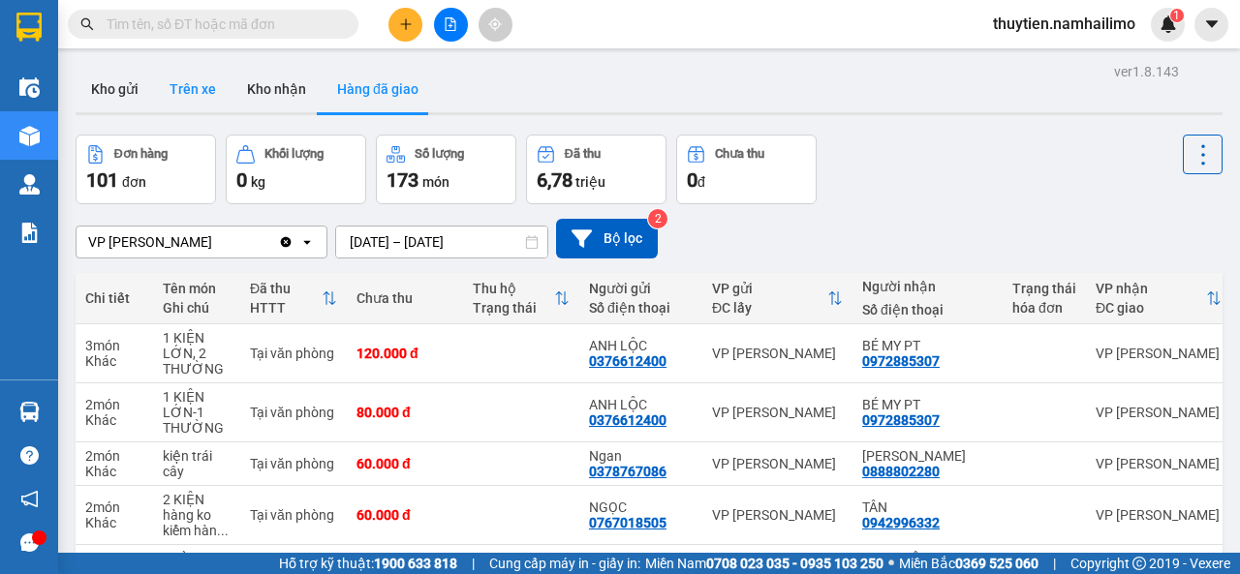
click at [205, 90] on button "Trên xe" at bounding box center [192, 89] width 77 height 46
